Goal: Transaction & Acquisition: Purchase product/service

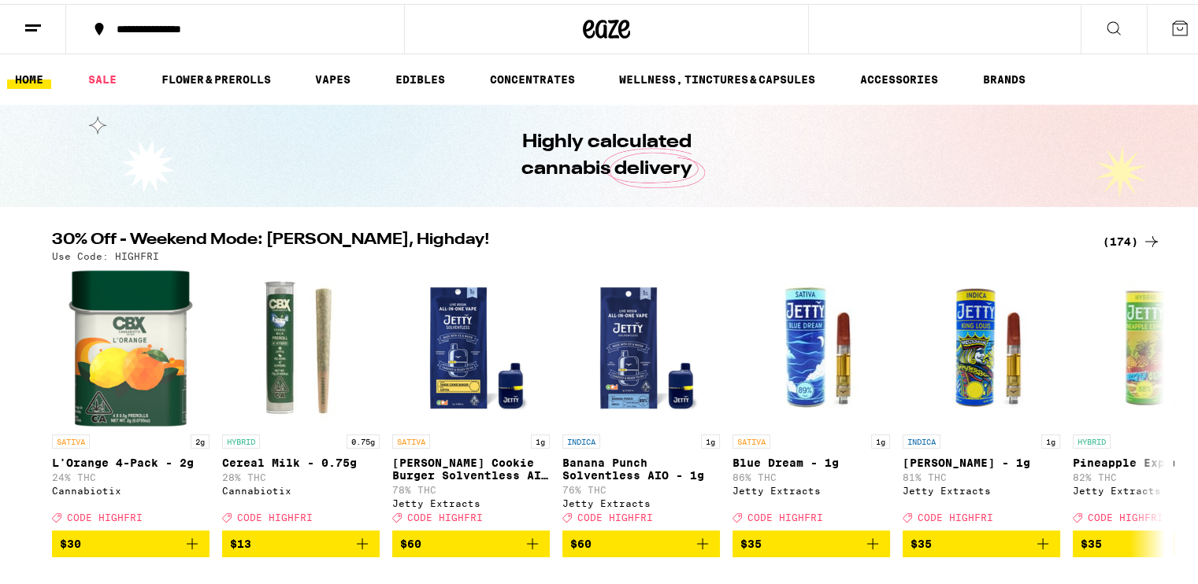
click at [1121, 239] on div "(174)" at bounding box center [1132, 237] width 58 height 19
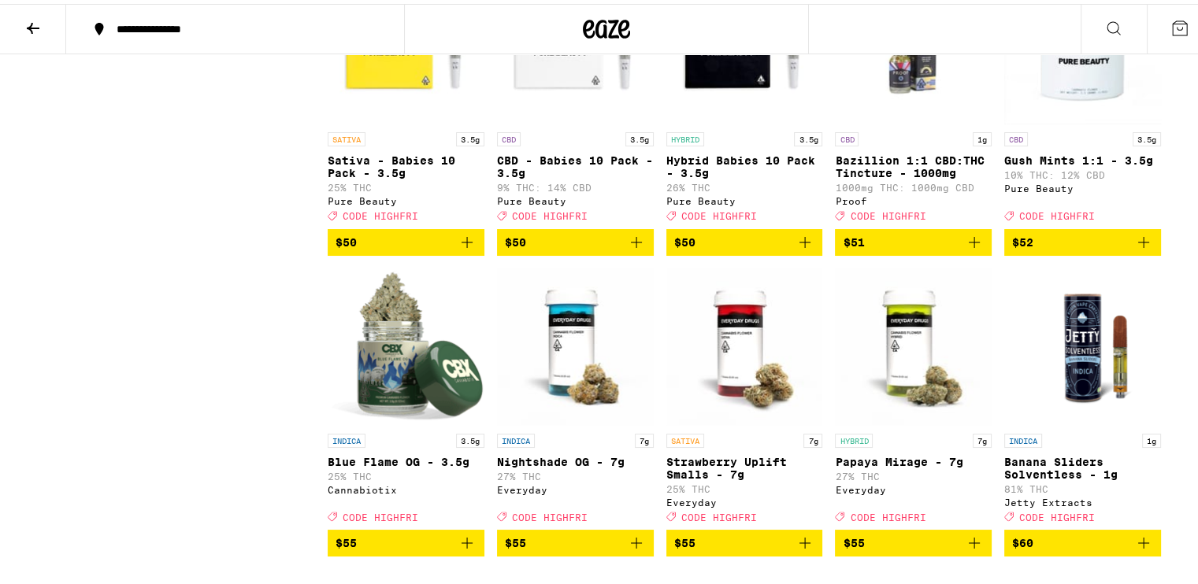
scroll to position [9451, 0]
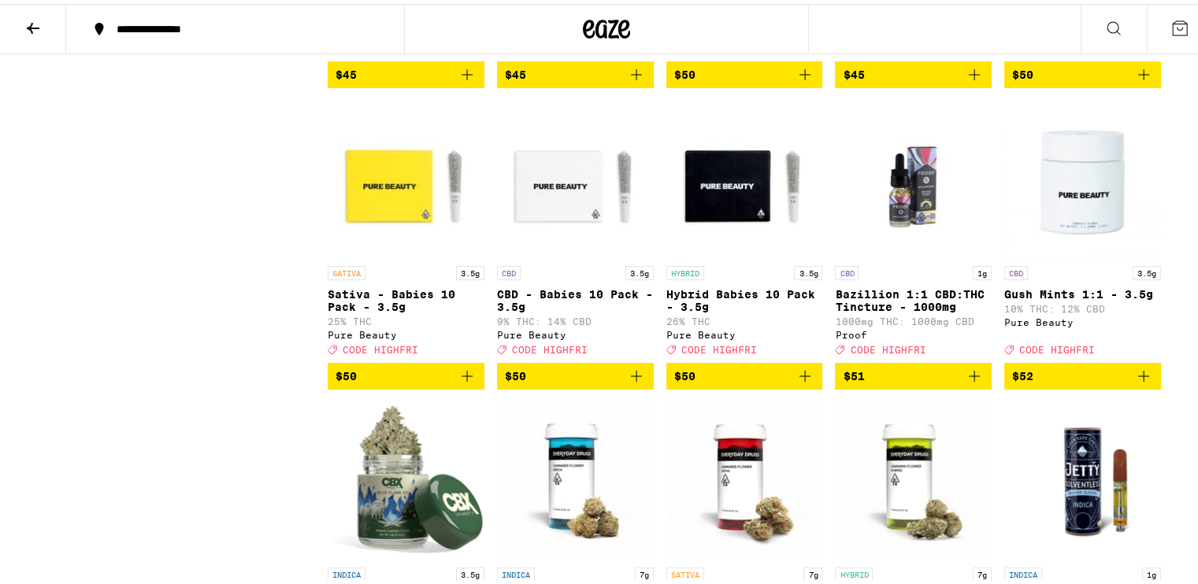
click at [32, 16] on icon at bounding box center [33, 24] width 19 height 19
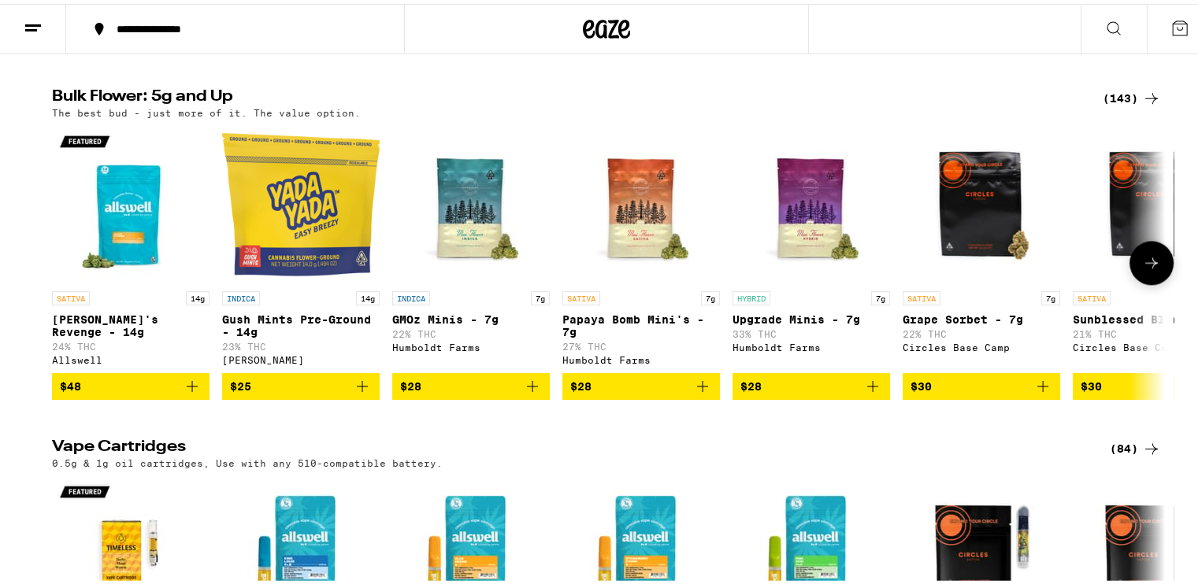
scroll to position [2363, 0]
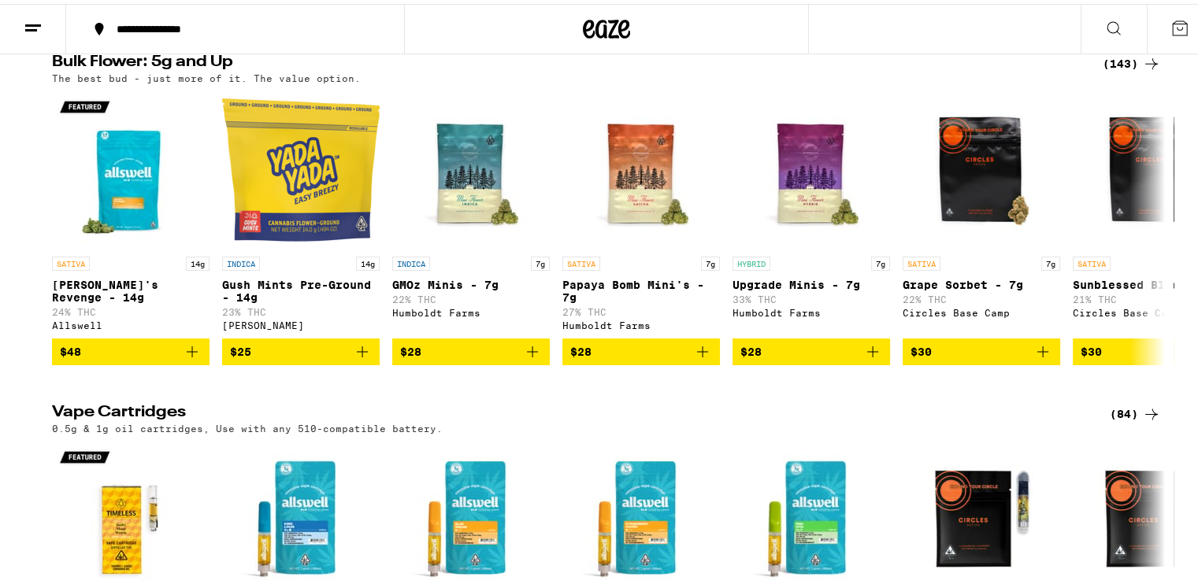
click at [1121, 69] on div "(143)" at bounding box center [1132, 59] width 58 height 19
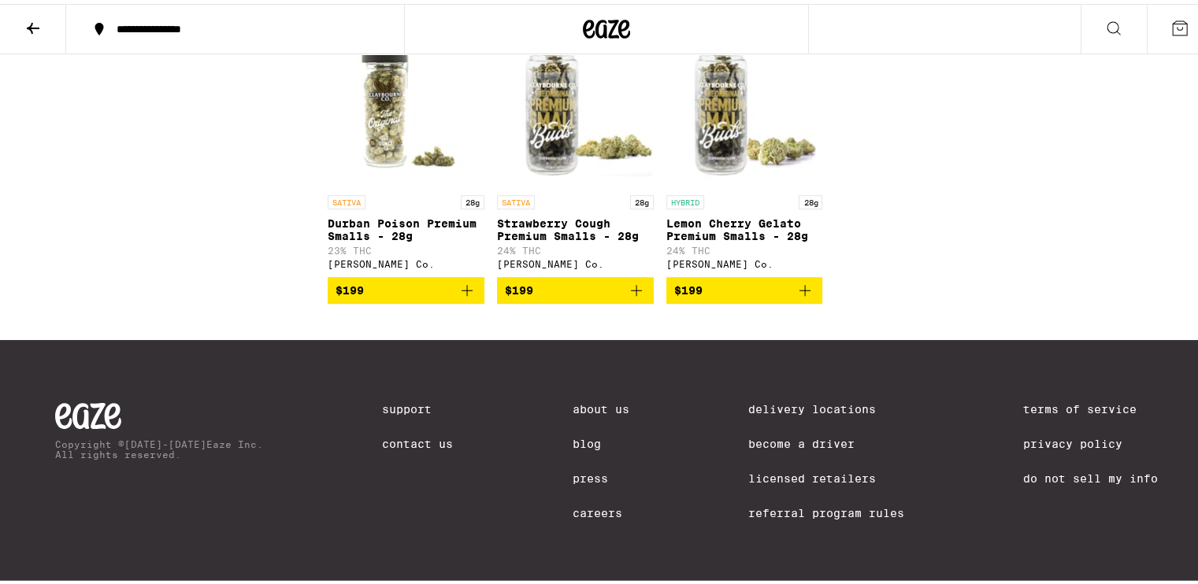
scroll to position [8368, 0]
